Goal: Check status: Check status

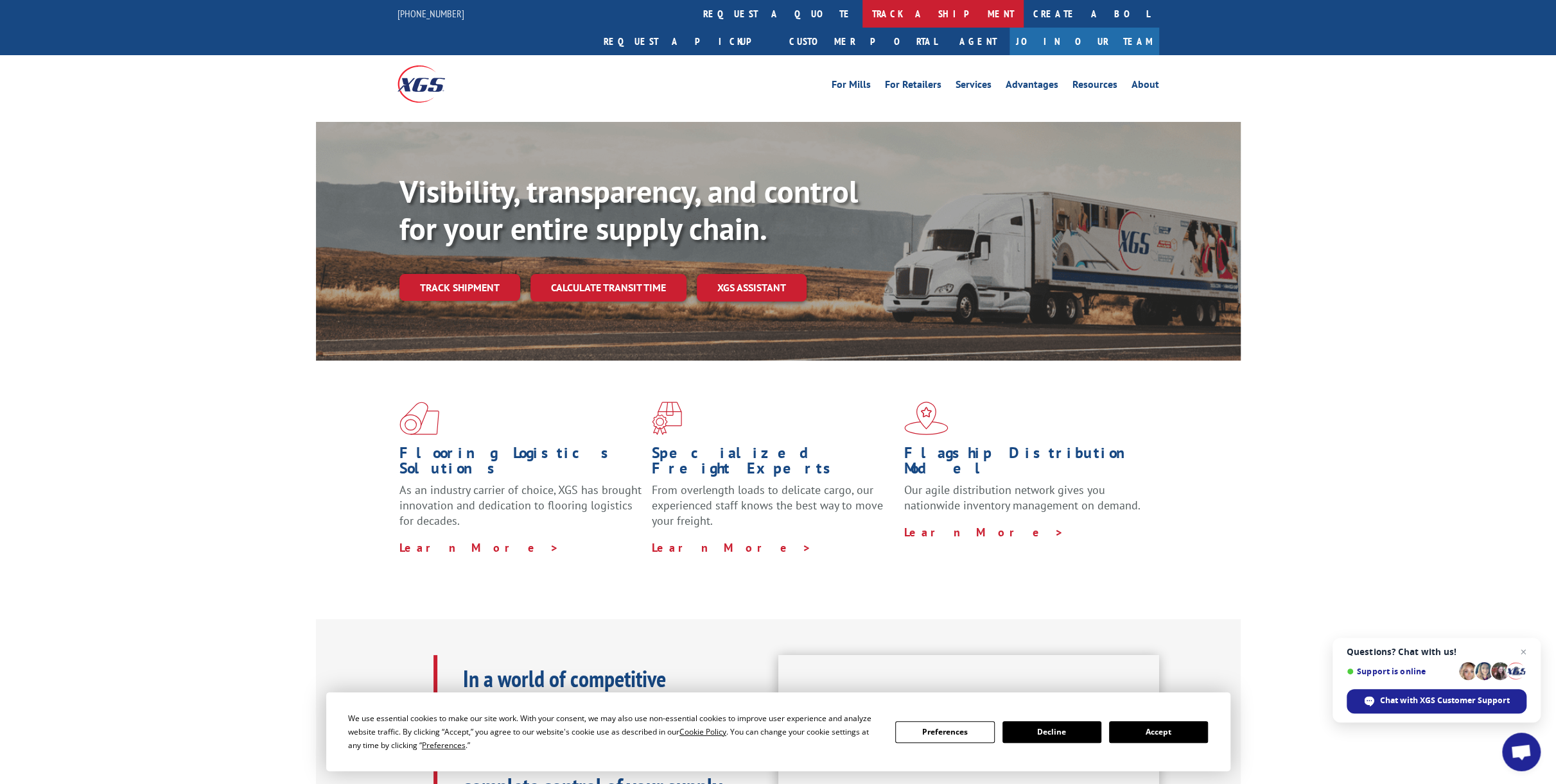
click at [862, 22] on link "track a shipment" at bounding box center [942, 14] width 161 height 27
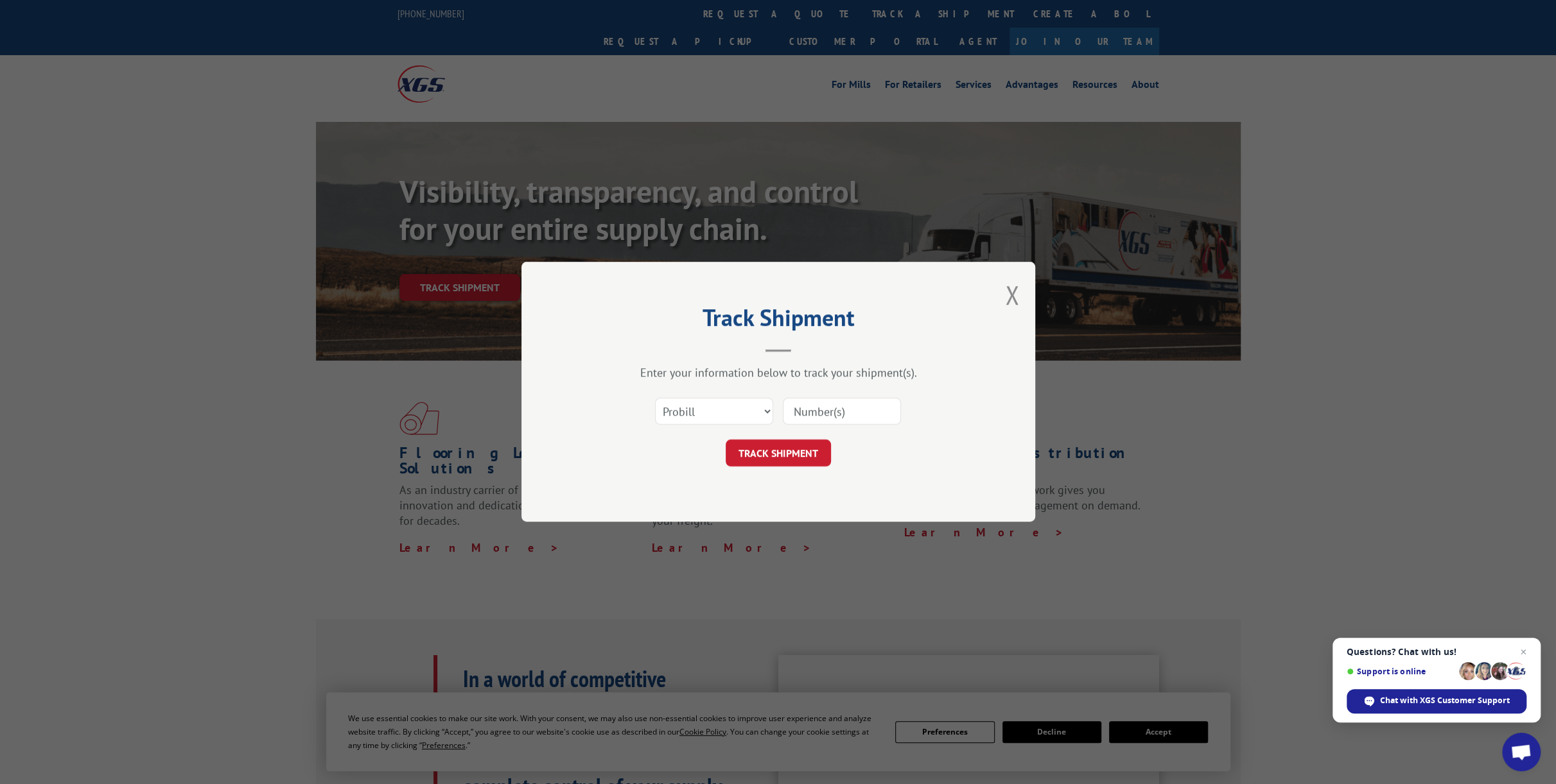
click at [841, 413] on input at bounding box center [842, 412] width 118 height 27
paste input "17496335"
type input "17496335"
click at [816, 445] on button "TRACK SHIPMENT" at bounding box center [778, 453] width 105 height 27
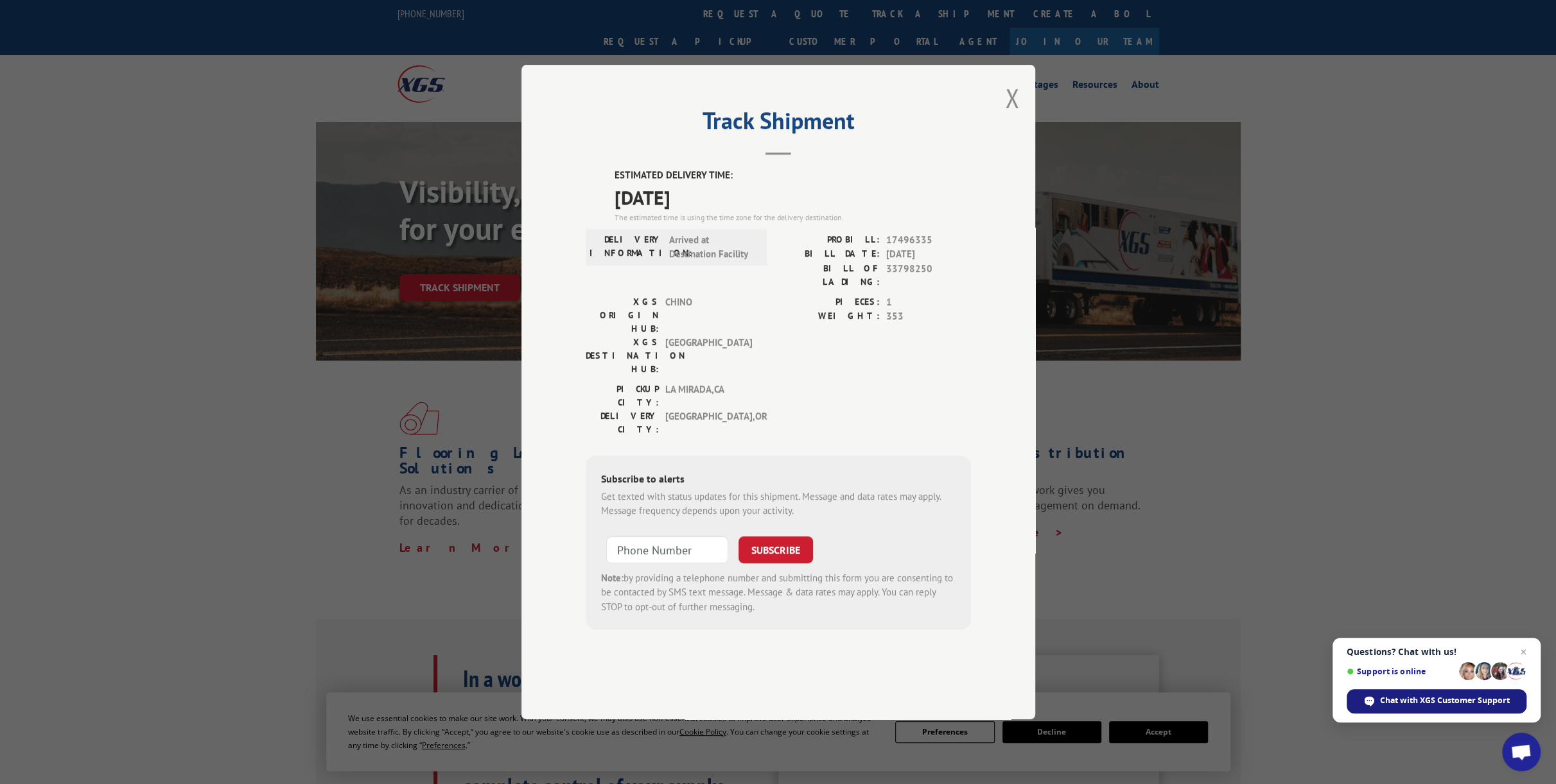
click at [1438, 697] on span "Chat with XGS Customer Support" at bounding box center [1445, 700] width 130 height 11
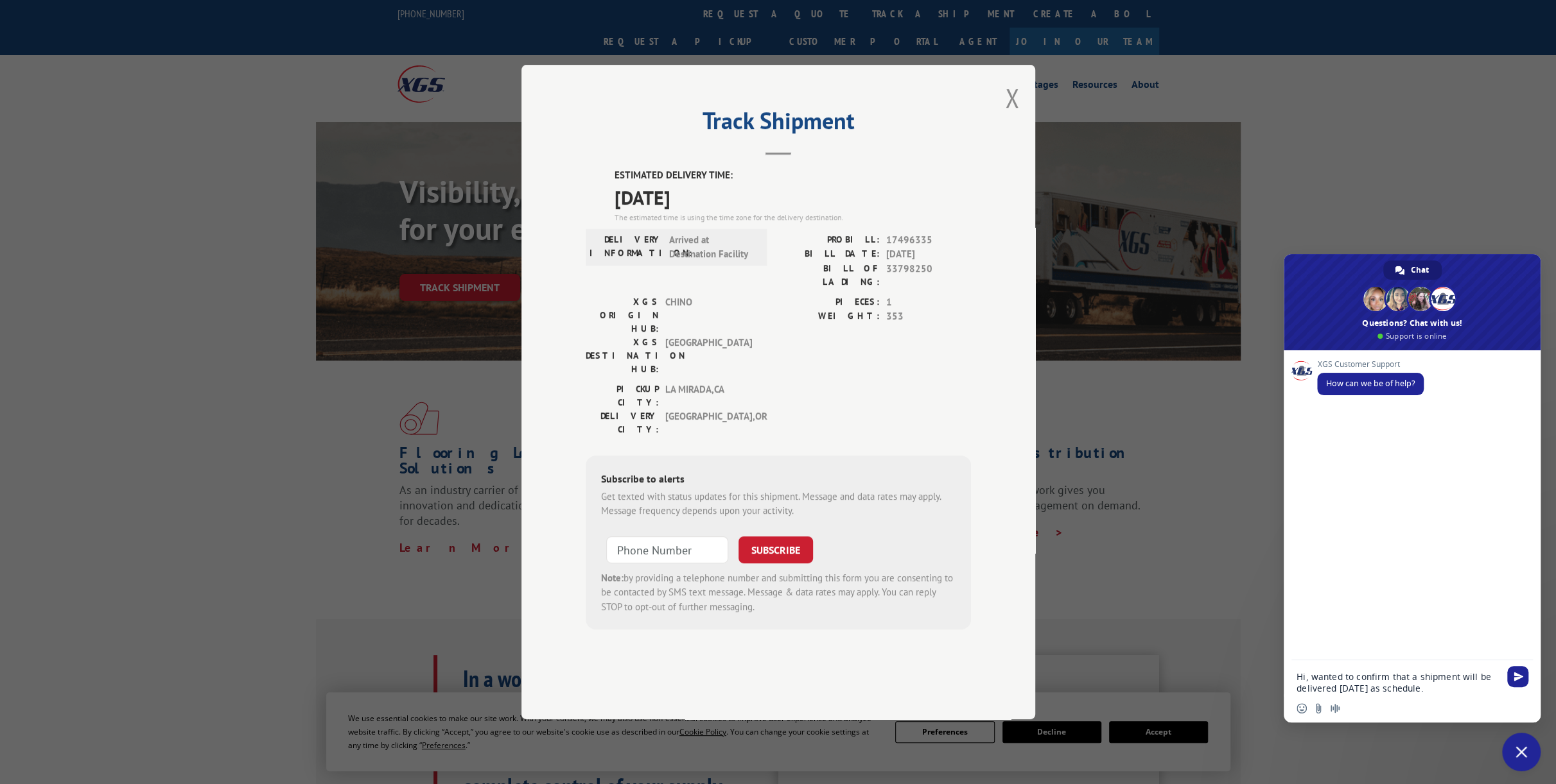
paste textarea "17496335"
type textarea "Hi, wanted to confirm that a shipment will be delivered [DATE] as schedule. 174…"
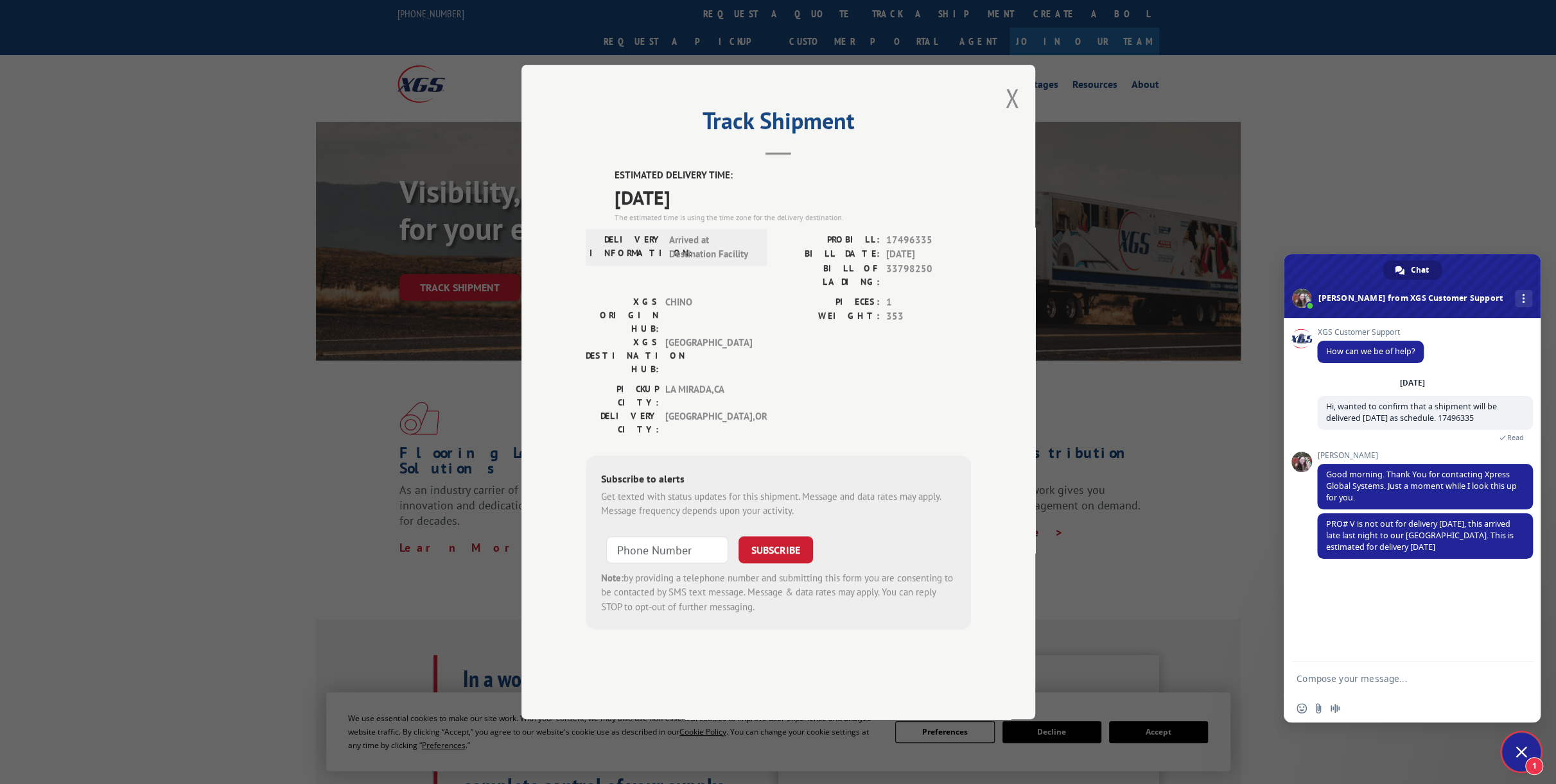
click at [1340, 667] on form at bounding box center [1398, 680] width 203 height 34
click at [1378, 673] on form at bounding box center [1398, 680] width 203 height 34
click at [1385, 676] on textarea "Compose your message..." at bounding box center [1398, 679] width 203 height 11
type textarea "If it arrived last night I don't understand why it won't can't be delivered [DA…"
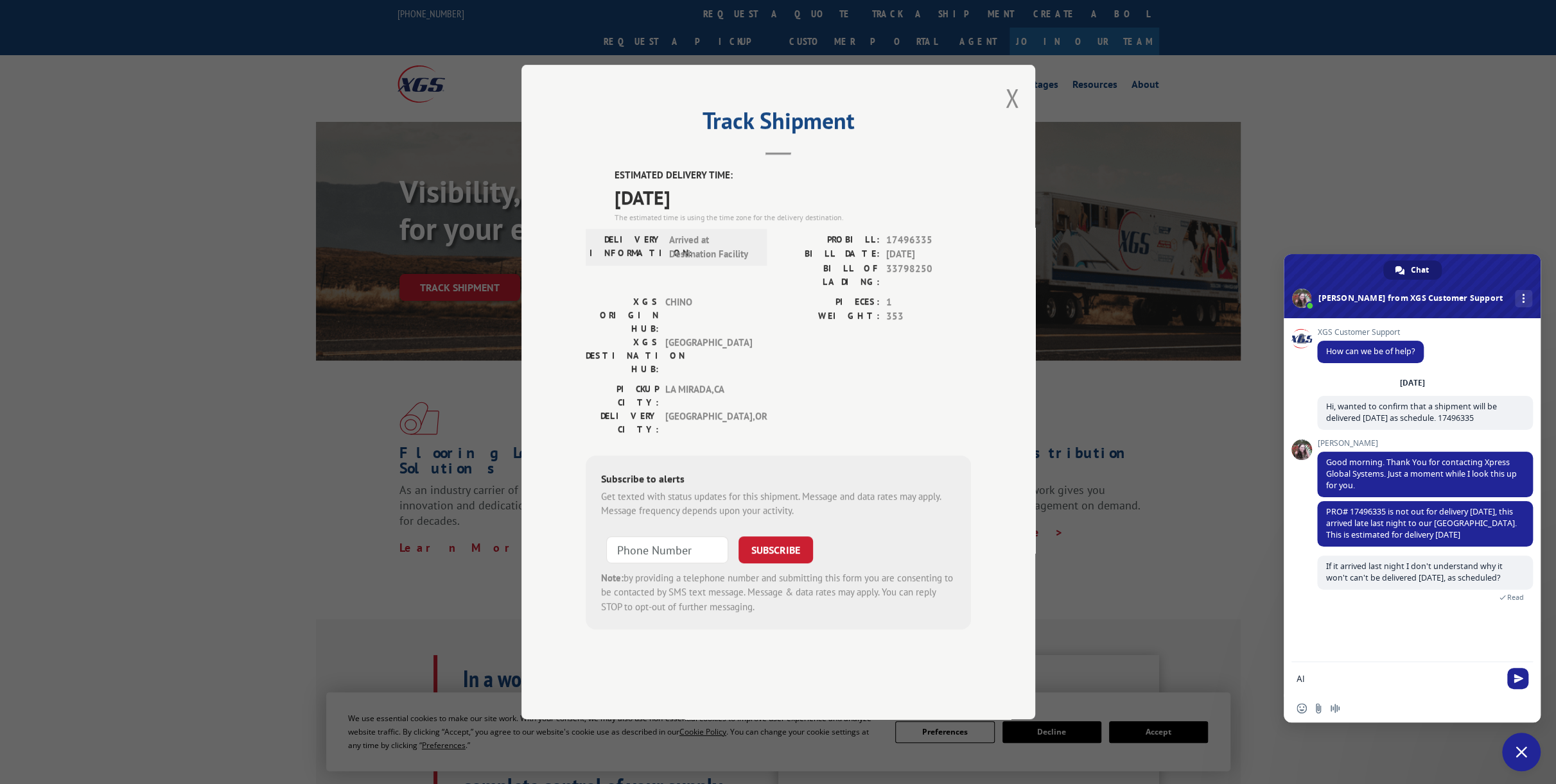
type textarea "A"
type textarea "You website still shows [DATE]."
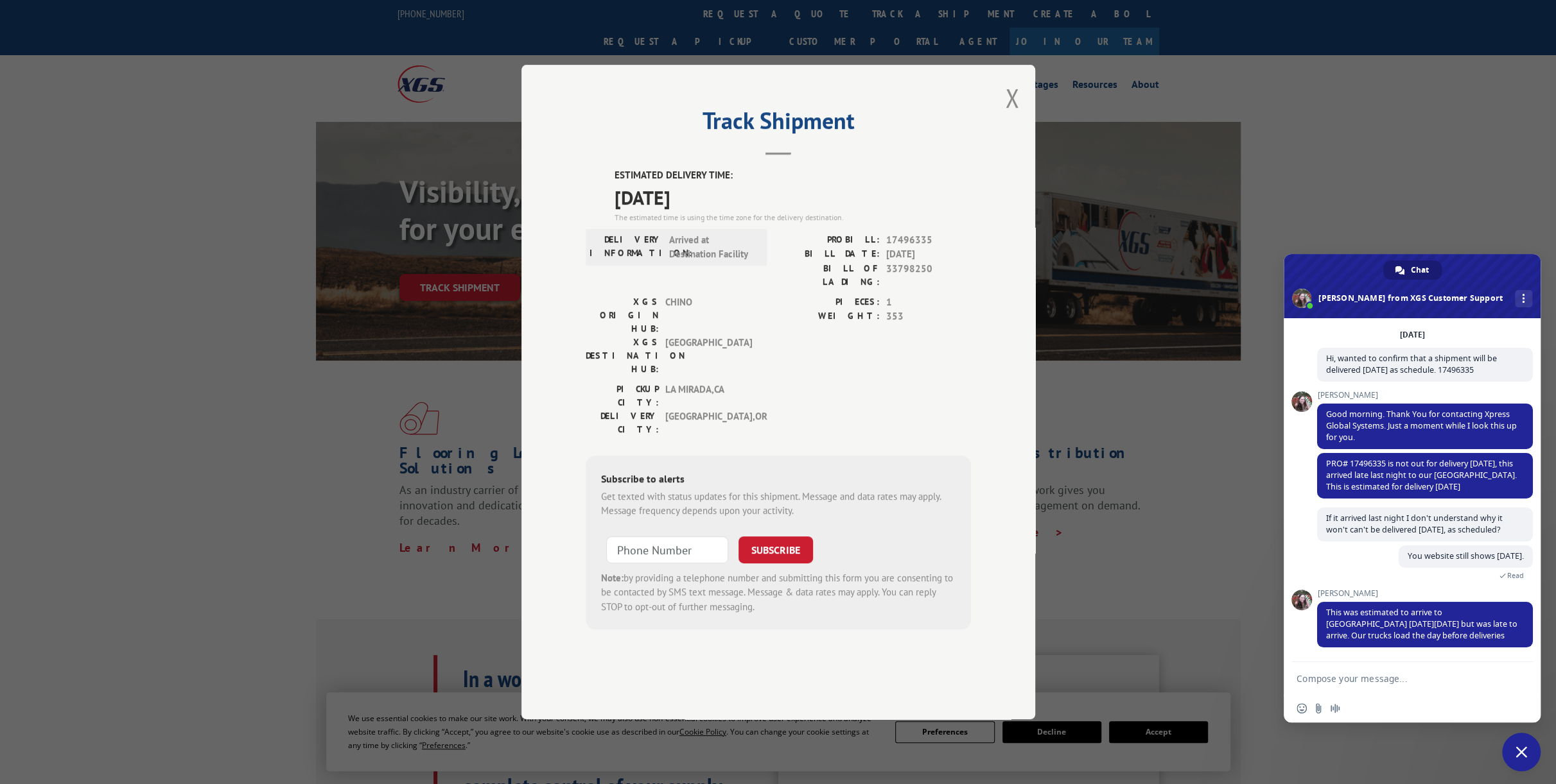
click at [1361, 679] on textarea "Compose your message..." at bounding box center [1398, 679] width 203 height 11
click at [1335, 677] on textarea "The is unfortnaute," at bounding box center [1398, 679] width 203 height 11
click at [1415, 676] on textarea "The is unfortunate," at bounding box center [1398, 679] width 203 height 11
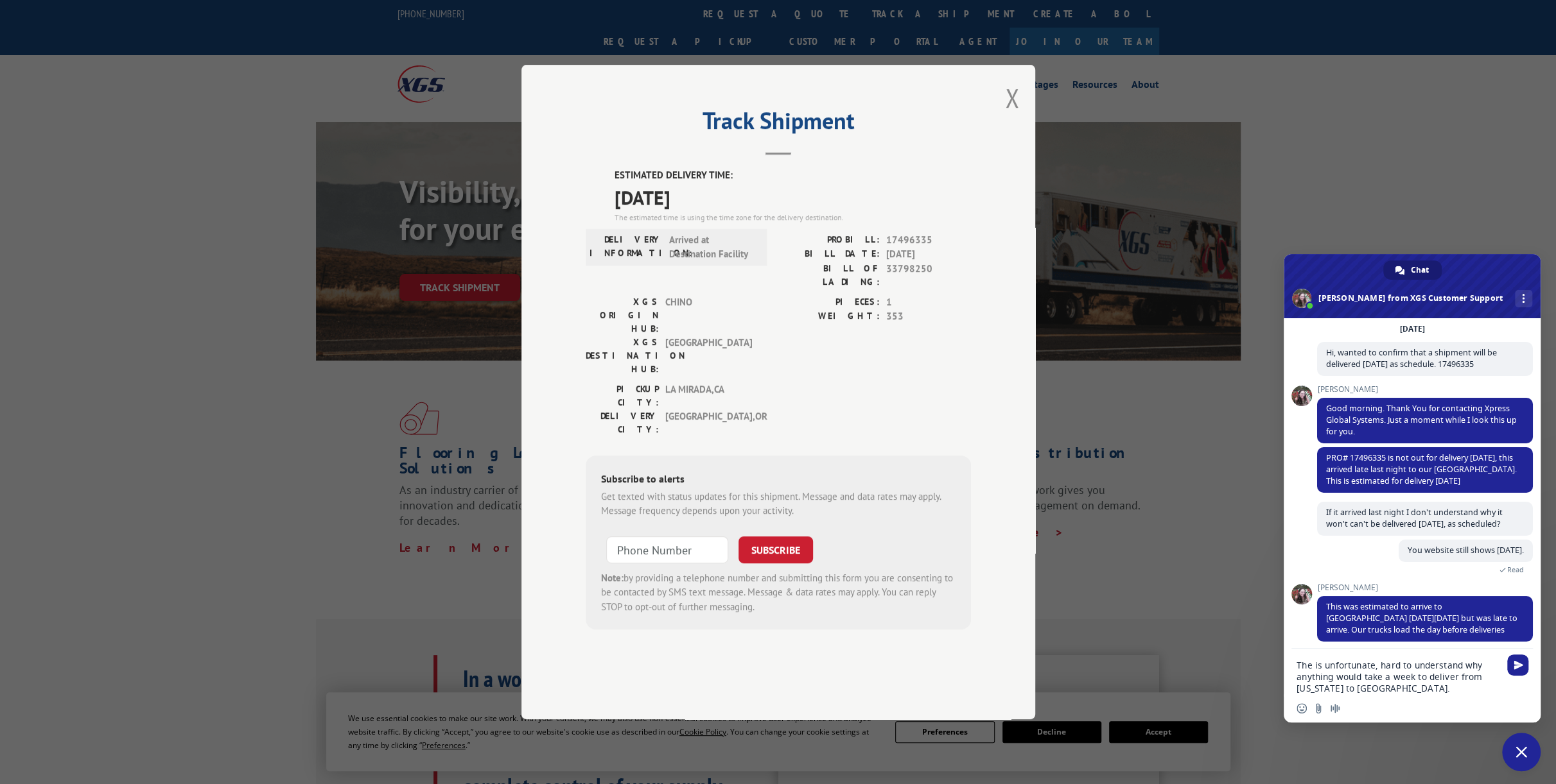
click at [1312, 667] on textarea "The is unfortunate, hard to understand why anything would take a week to delive…" at bounding box center [1398, 676] width 203 height 34
click at [1425, 692] on textarea "This is unfortunate, hard to understand why anything would take a week to deliv…" at bounding box center [1398, 676] width 203 height 34
type textarea "This is unfortunate, hard to understand why anything would take a week to deliv…"
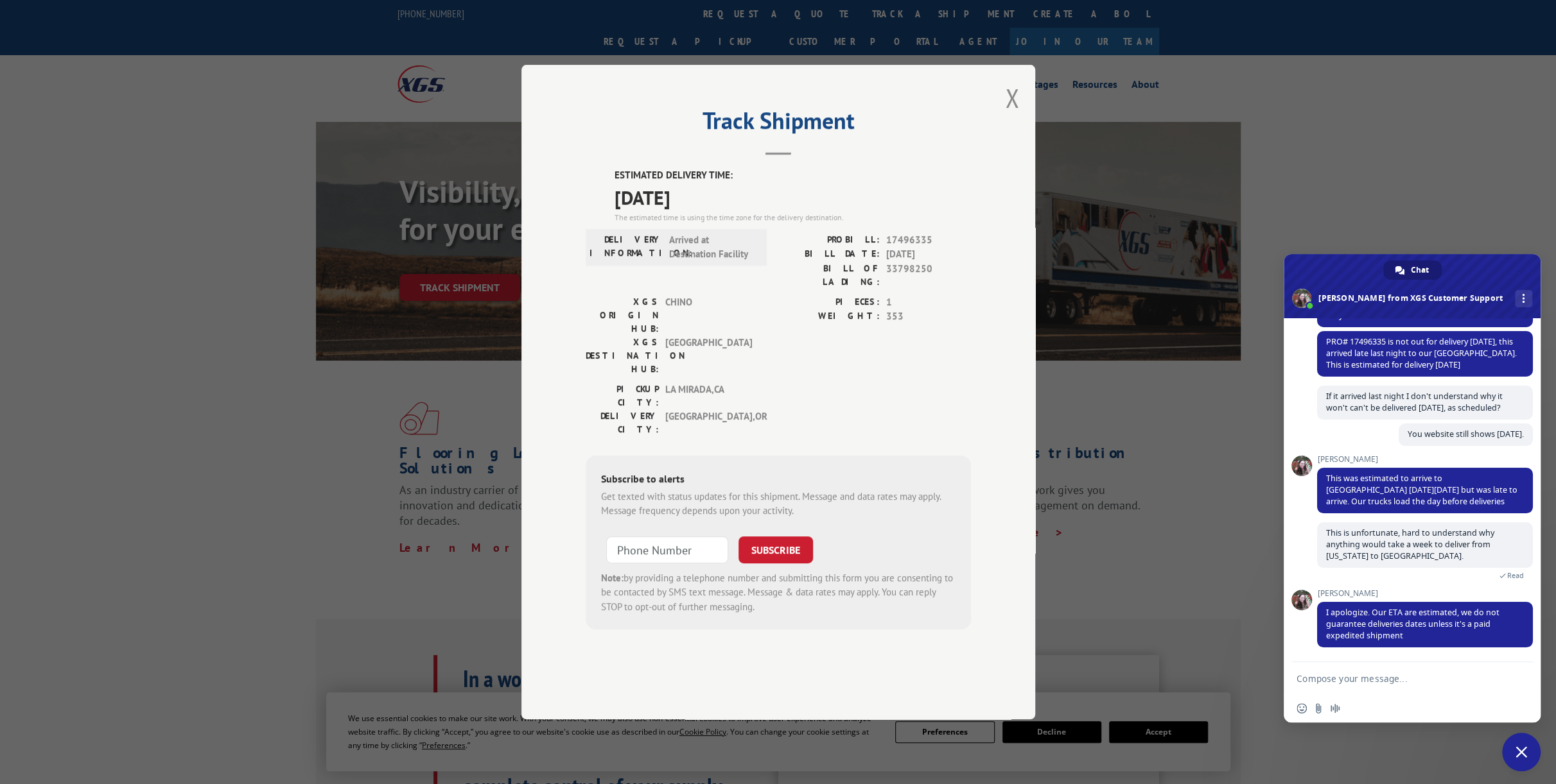
scroll to position [178, 0]
type textarea "ok, will look out for the package [DATE]."
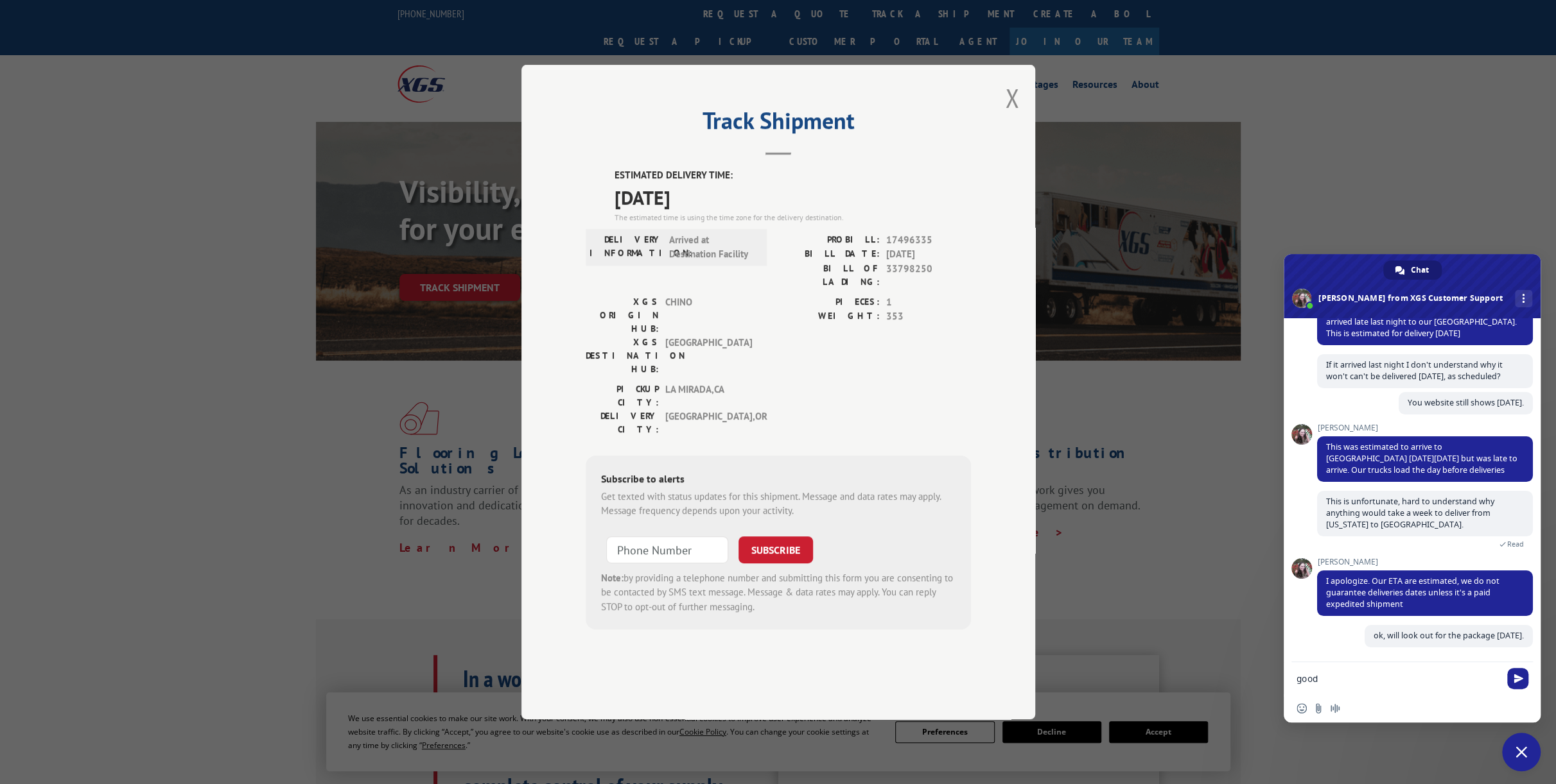
scroll to position [210, 0]
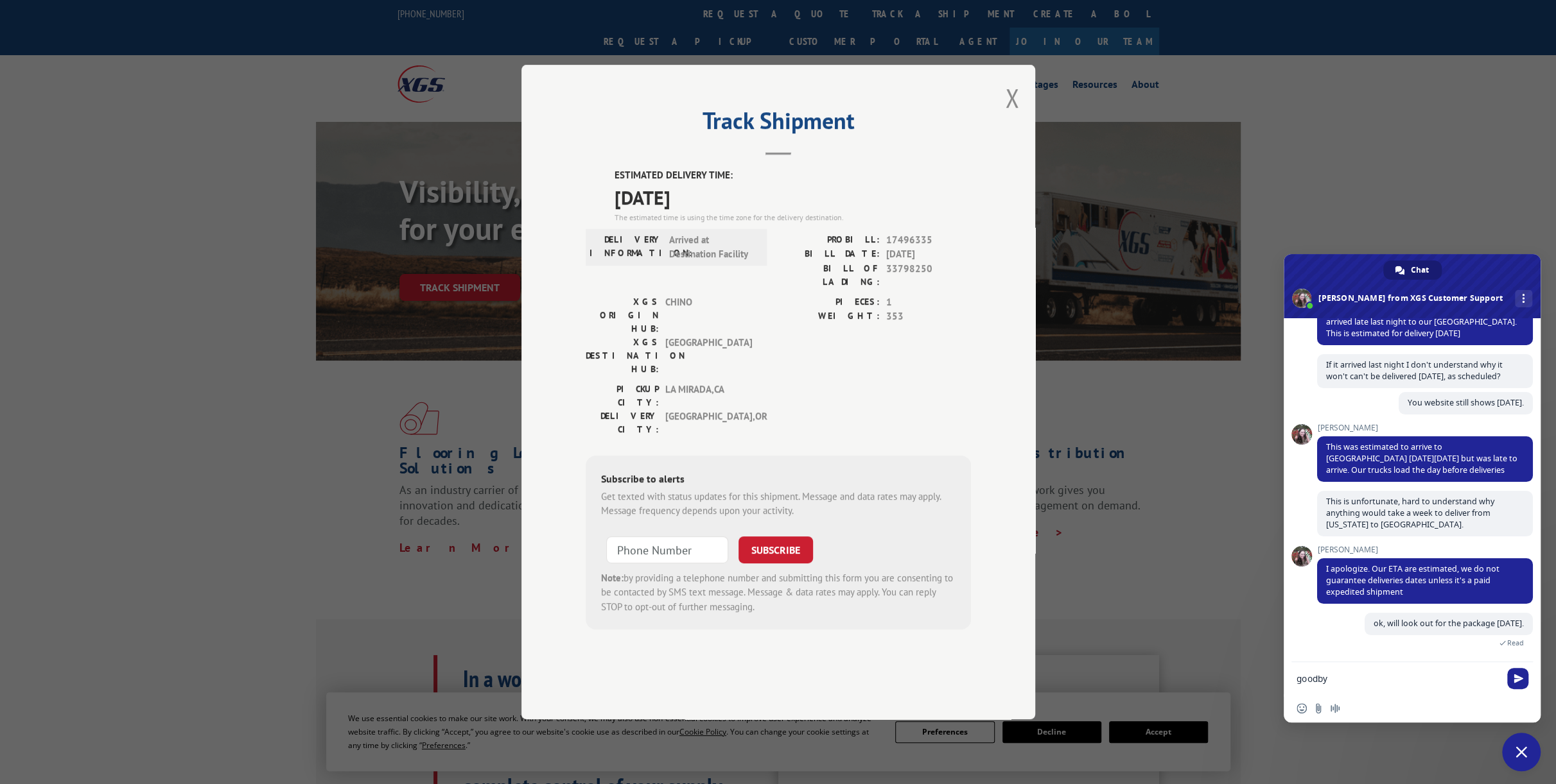
type textarea "goodbye"
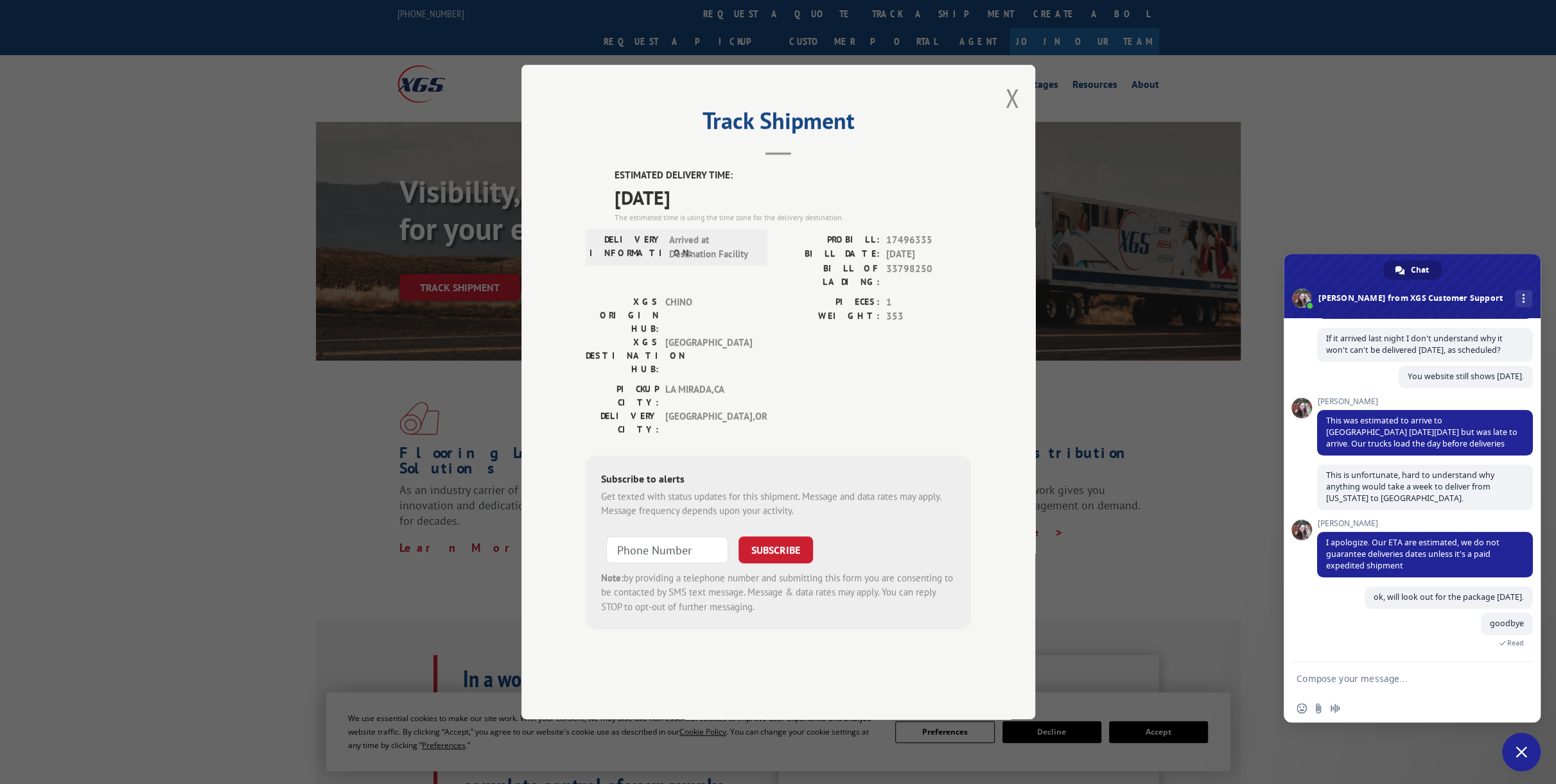
scroll to position [237, 0]
click at [1522, 749] on span "Close chat" at bounding box center [1521, 752] width 11 height 11
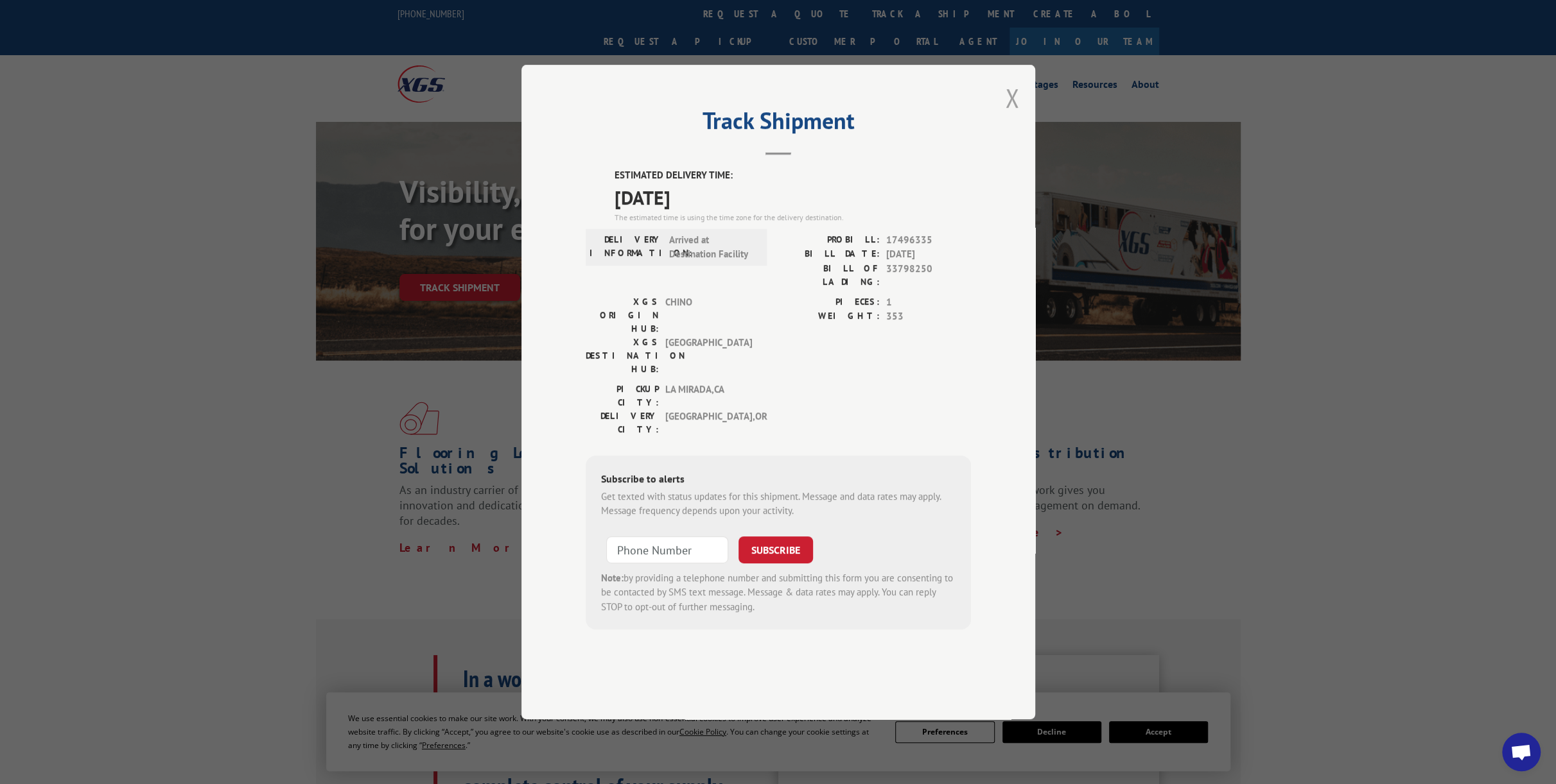
click at [1012, 115] on button "Close modal" at bounding box center [1012, 98] width 14 height 34
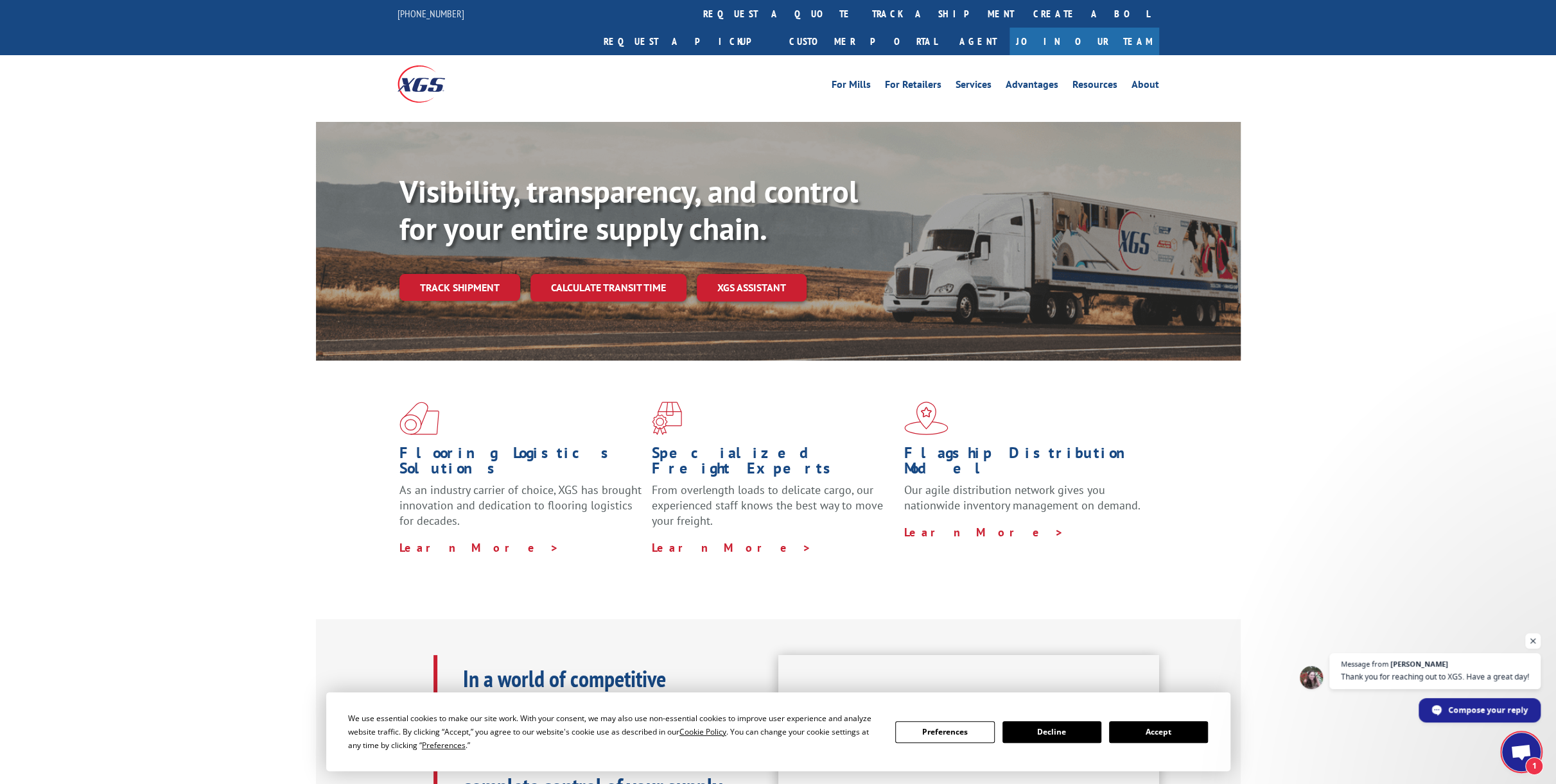
scroll to position [294, 0]
